Goal: Task Accomplishment & Management: Use online tool/utility

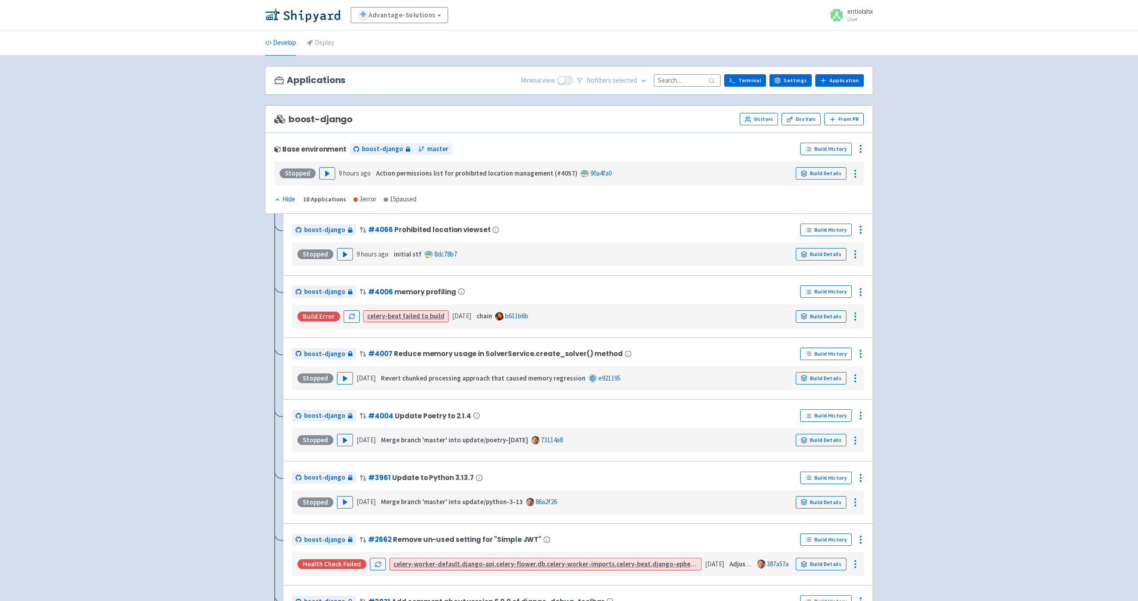
click at [674, 83] on input at bounding box center [687, 80] width 67 height 12
paste input "move-date-filter-to-header"
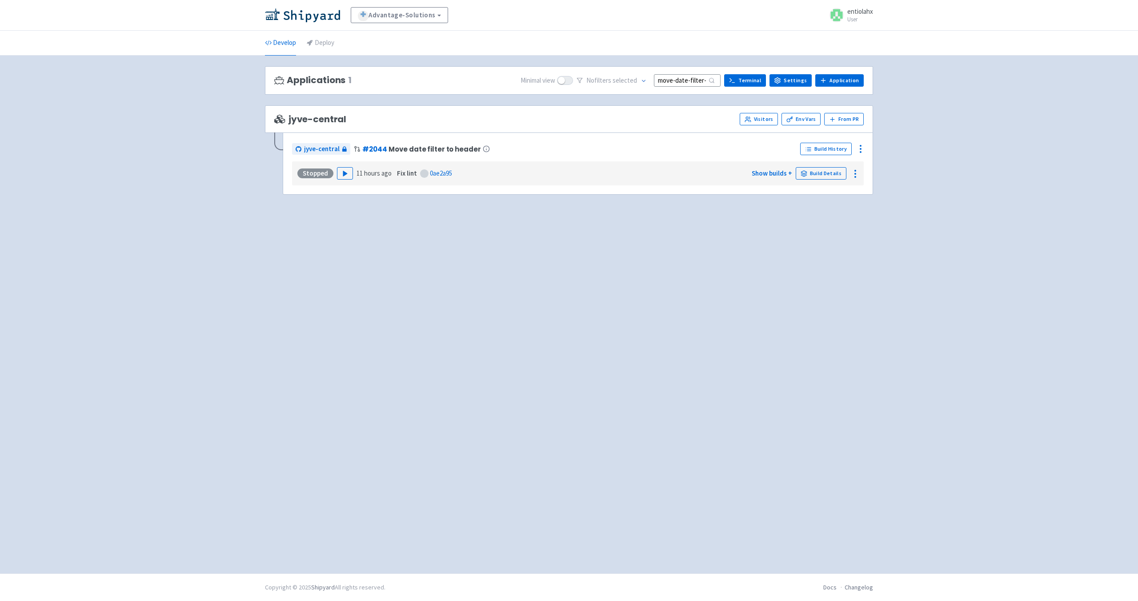
scroll to position [0, 26]
type input "move-date-filter-to-header"
click at [343, 174] on polygon "button" at bounding box center [345, 173] width 4 height 5
click at [343, 175] on polygon "button" at bounding box center [345, 173] width 4 height 5
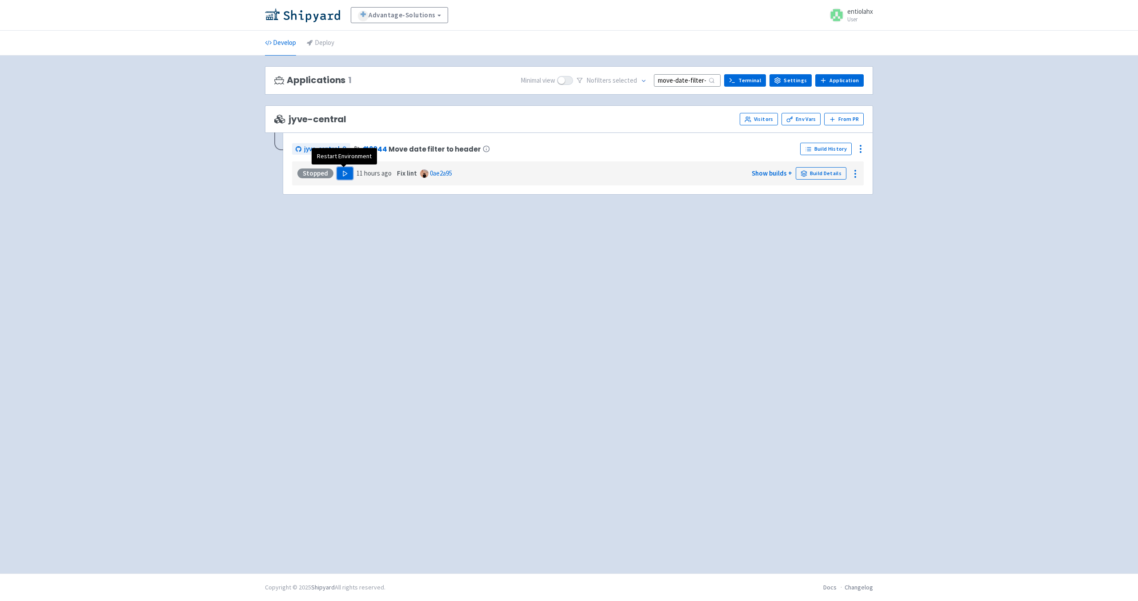
click at [346, 175] on icon "button" at bounding box center [345, 173] width 7 height 7
click at [345, 175] on icon "button" at bounding box center [345, 173] width 7 height 7
click at [766, 175] on link "Show builds +" at bounding box center [771, 173] width 40 height 8
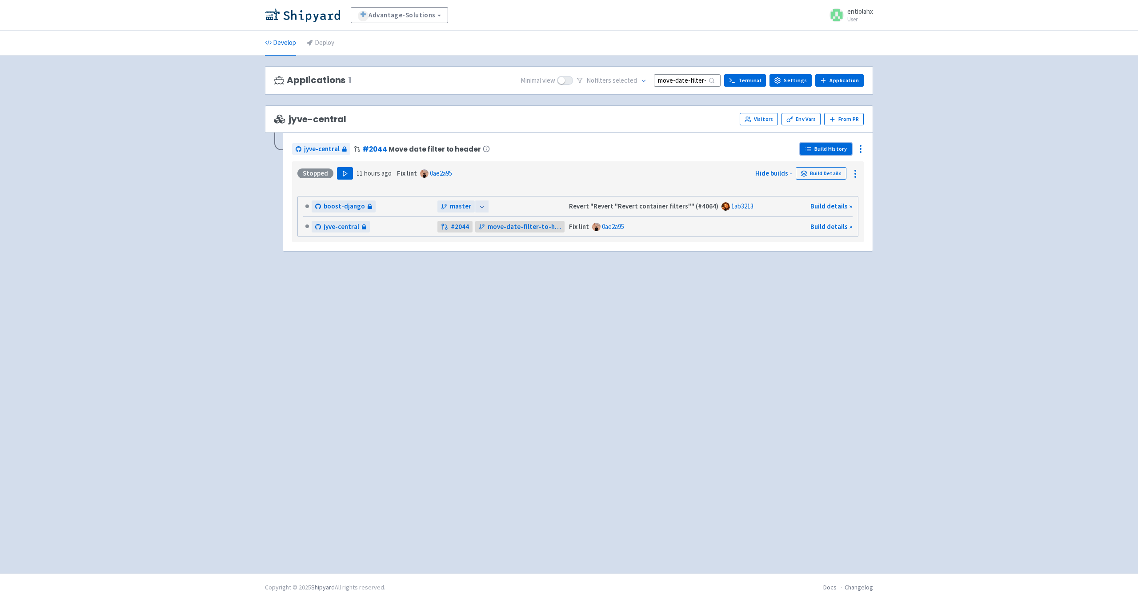
click at [828, 154] on link "Build History" at bounding box center [826, 149] width 52 height 12
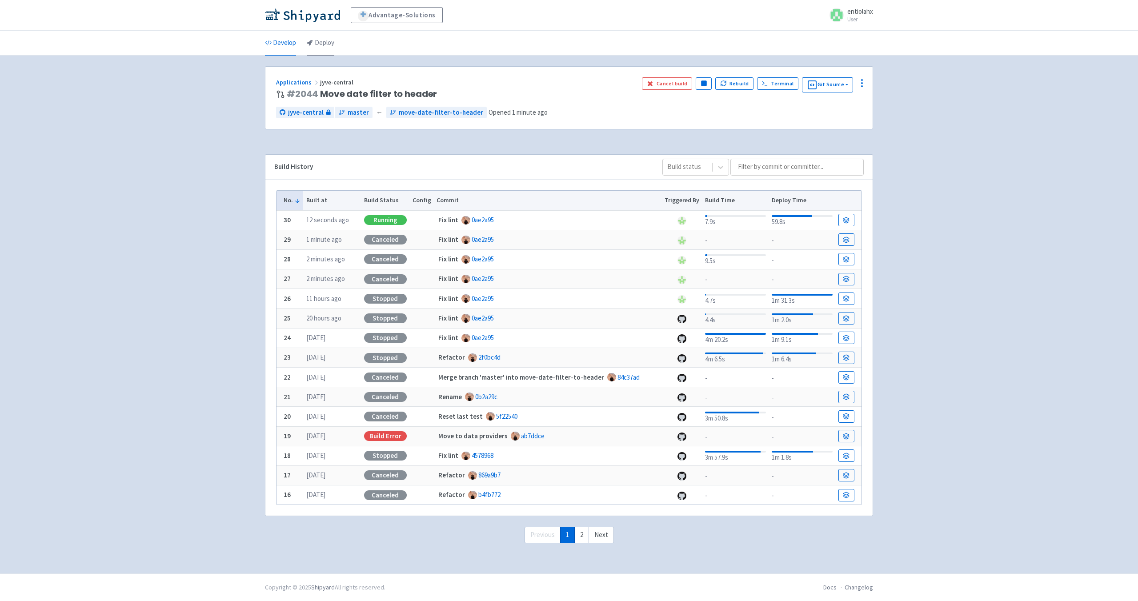
click at [325, 45] on link "Deploy" at bounding box center [321, 43] width 28 height 25
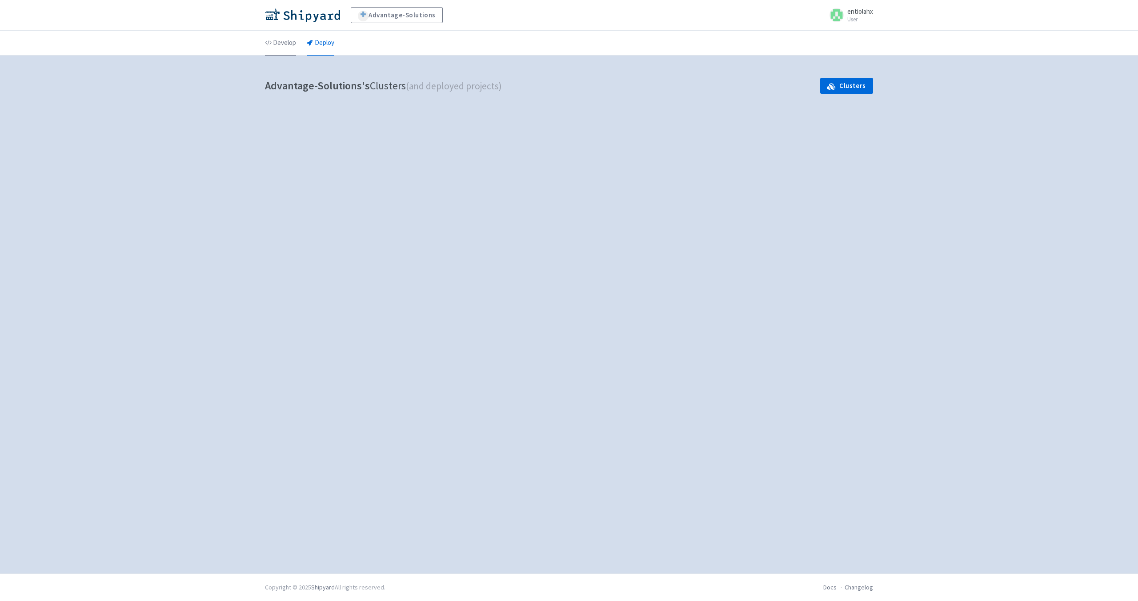
click at [277, 46] on link "Develop" at bounding box center [280, 43] width 31 height 25
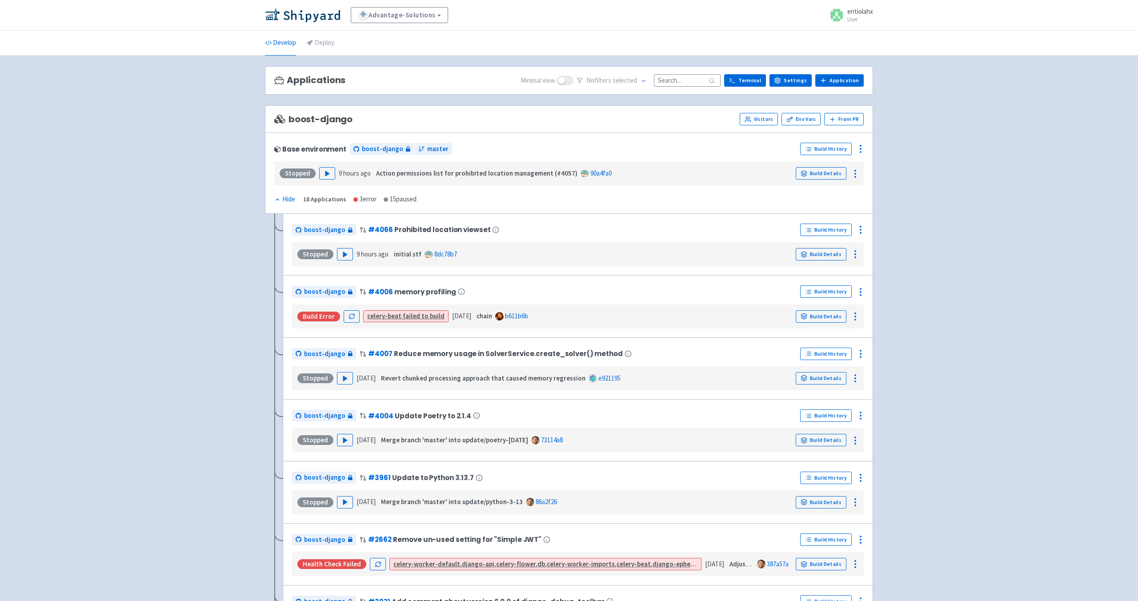
click at [684, 83] on input at bounding box center [687, 80] width 67 height 12
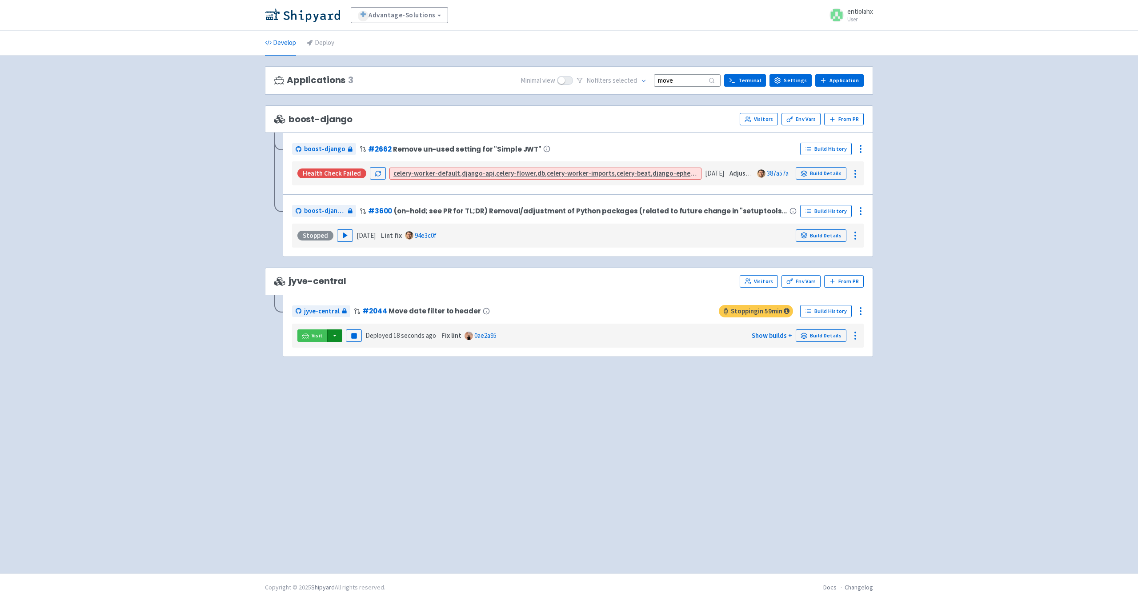
type input "move"
click at [336, 336] on button "button" at bounding box center [334, 335] width 15 height 12
click at [382, 371] on link "jyve-central (react)" at bounding box center [373, 367] width 93 height 14
